Goal: Information Seeking & Learning: Learn about a topic

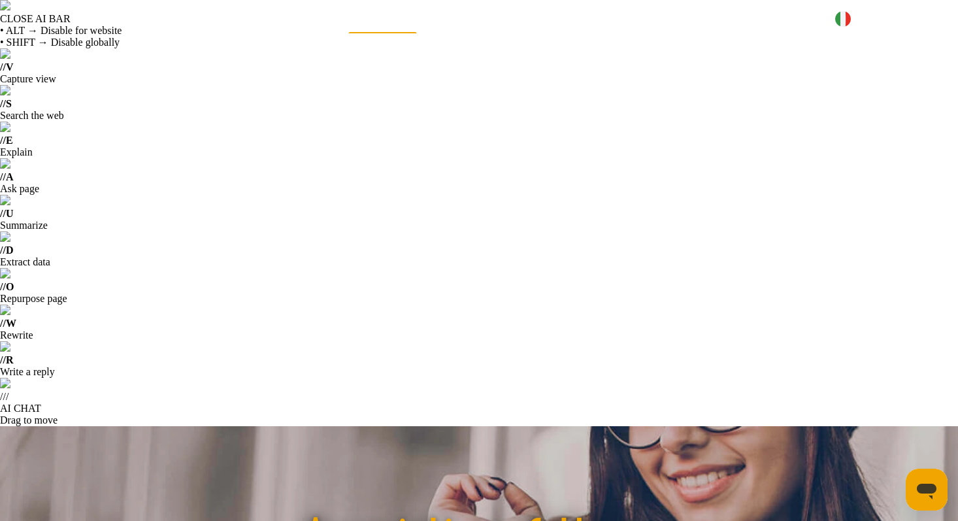
click at [376, 33] on link "Supporto" at bounding box center [382, 22] width 69 height 24
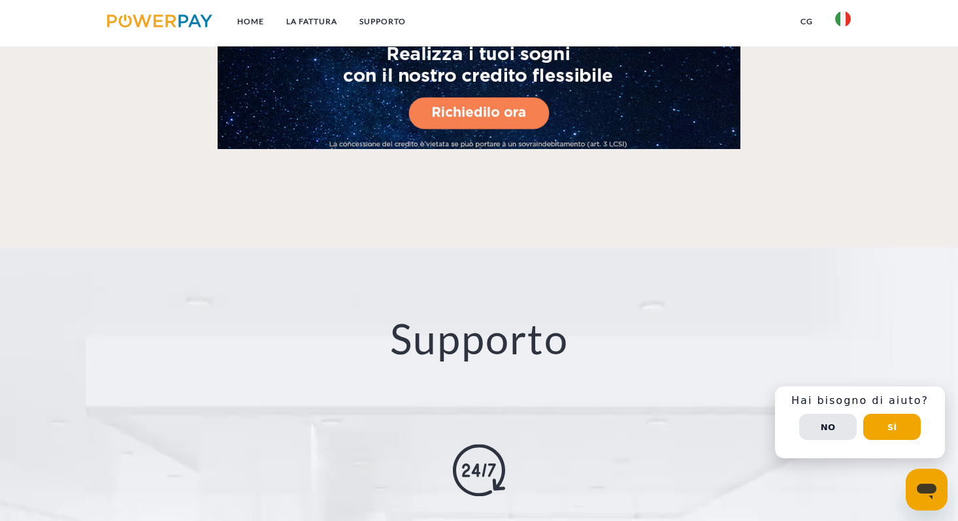
scroll to position [2416, 0]
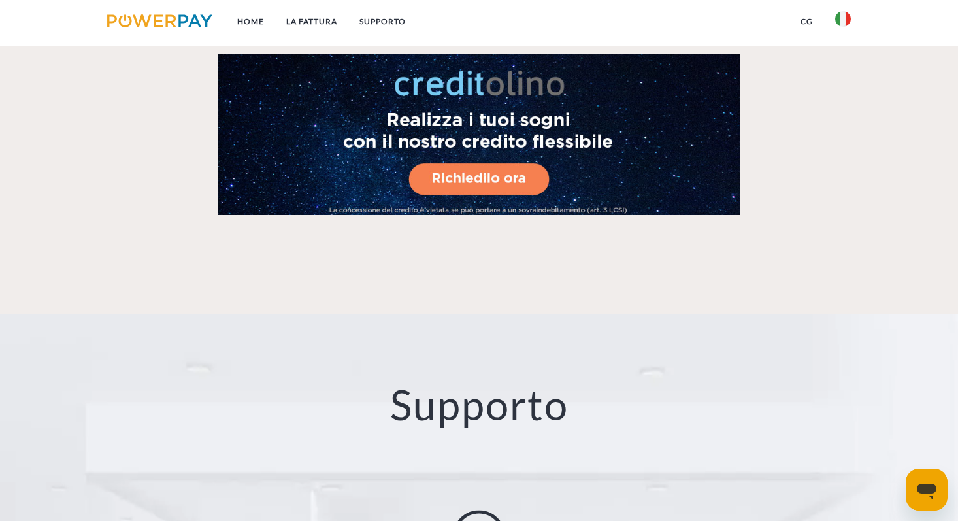
scroll to position [2345, 0]
